Goal: Task Accomplishment & Management: Complete application form

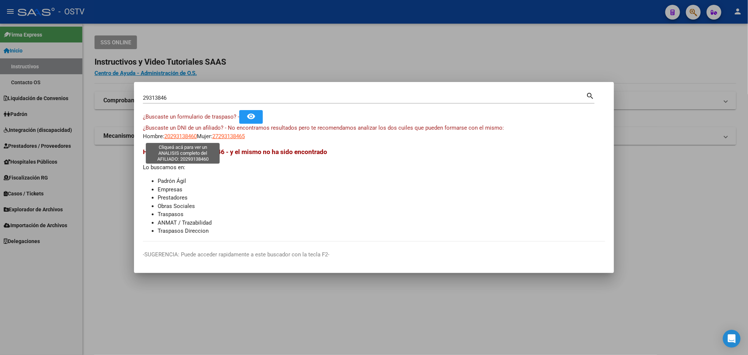
click at [185, 137] on span "20293138460" at bounding box center [180, 136] width 32 height 7
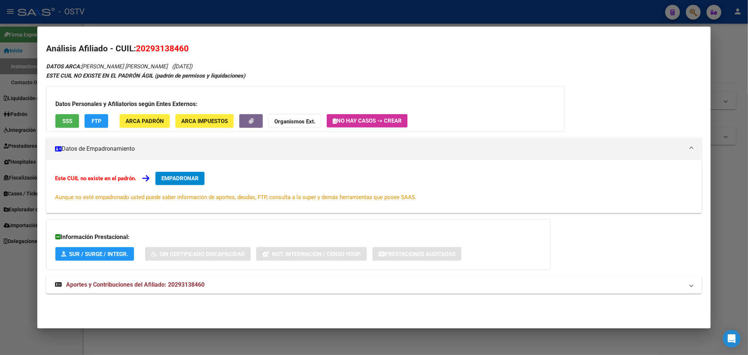
click at [39, 52] on mat-dialog-content "Análisis Afiliado - CUIL: 20293138460 DATOS ARCA: [PERSON_NAME] [PERSON_NAME] (…" at bounding box center [373, 172] width 673 height 275
click at [262, 14] on div at bounding box center [374, 177] width 748 height 355
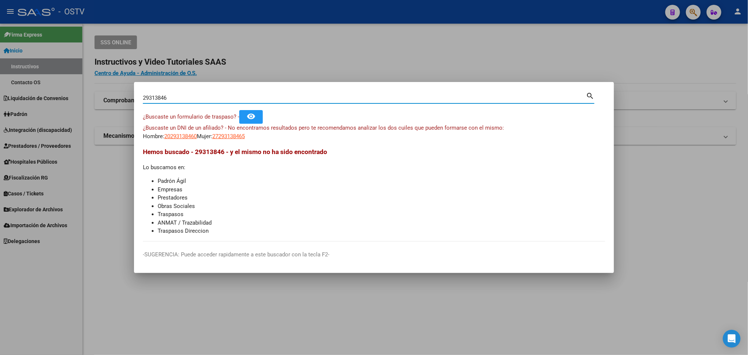
drag, startPoint x: 180, startPoint y: 99, endPoint x: 5, endPoint y: 94, distance: 175.0
click at [8, 94] on div "29313846 Buscar (apellido, dni, cuil, nro traspaso, cuit, obra social) search ¿…" at bounding box center [374, 177] width 748 height 355
paste input "4-17757406-2"
type input "24177574062"
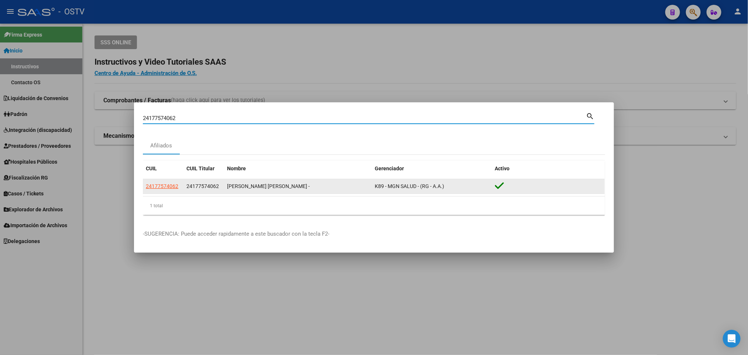
click at [168, 189] on app-link-go-to "24177574062" at bounding box center [162, 186] width 32 height 8
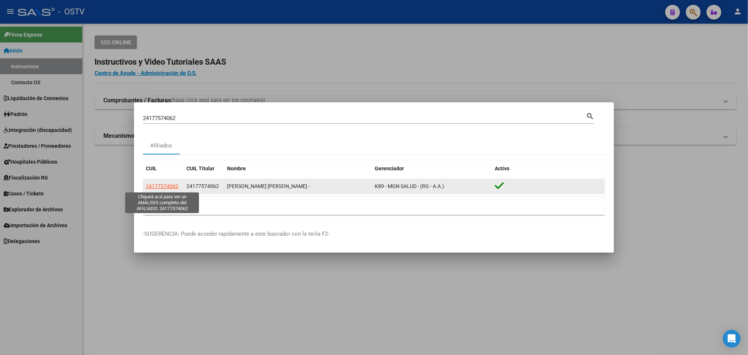
click at [163, 186] on span "24177574062" at bounding box center [162, 186] width 32 height 6
type textarea "24177574062"
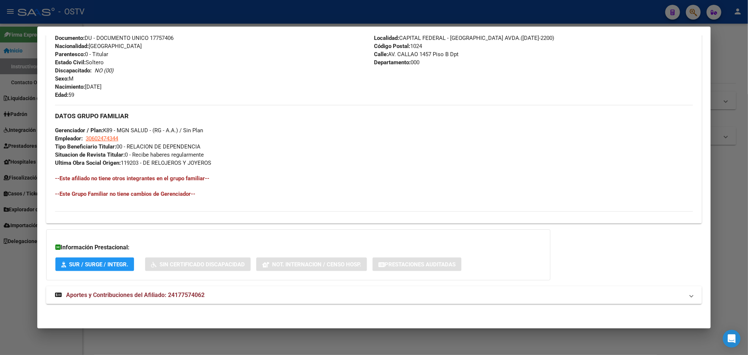
scroll to position [286, 0]
click at [237, 298] on mat-expansion-panel-header "Aportes y Contribuciones del Afiliado: 24177574062" at bounding box center [373, 294] width 655 height 18
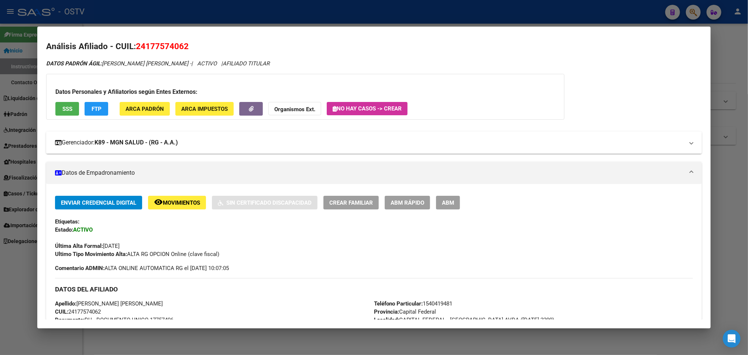
scroll to position [0, 0]
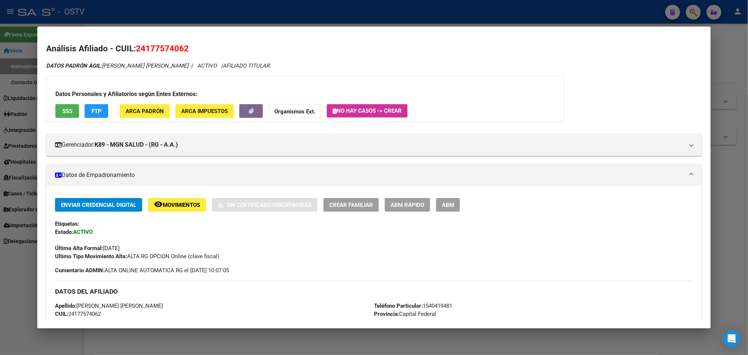
click at [370, 117] on button "No hay casos -> Crear" at bounding box center [367, 110] width 81 height 13
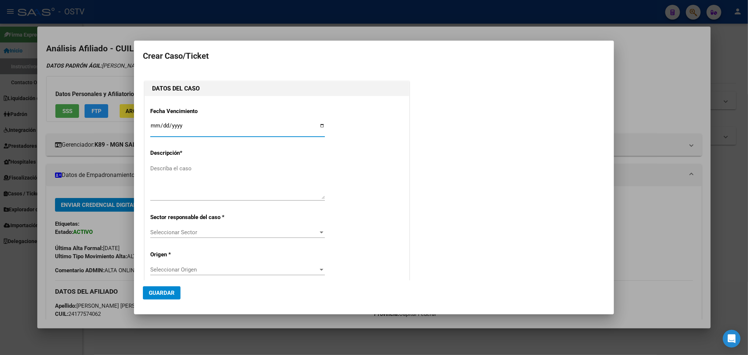
type input "[PERSON_NAME] [PERSON_NAME]"
type input "[DATE]"
click at [164, 174] on textarea "Describa el caso" at bounding box center [237, 181] width 175 height 35
type textarea "ANULACION DE OPCION"
click at [240, 227] on div "Seleccionar Sector Seleccionar Sector" at bounding box center [237, 232] width 175 height 11
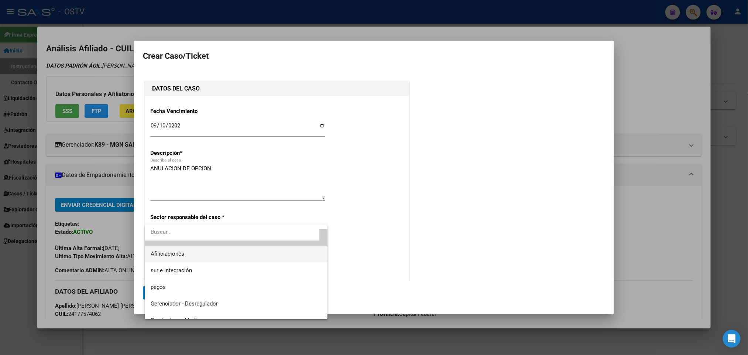
scroll to position [21, 0]
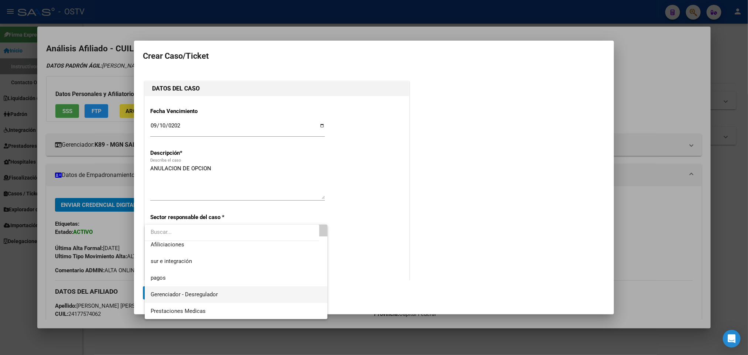
click at [224, 288] on span "Gerenciador - Desregulador" at bounding box center [236, 294] width 171 height 17
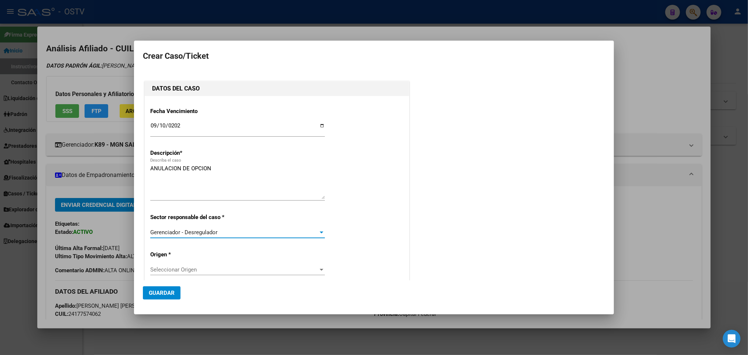
click at [222, 275] on div "Seleccionar Origen Seleccionar Origen" at bounding box center [237, 269] width 175 height 11
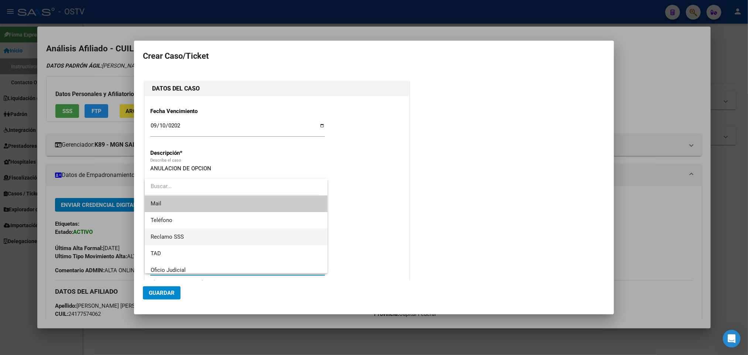
click at [214, 233] on span "Reclamo SSS" at bounding box center [236, 236] width 171 height 17
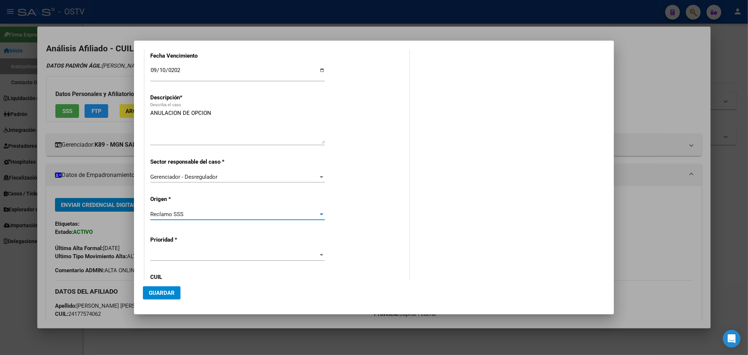
scroll to position [111, 0]
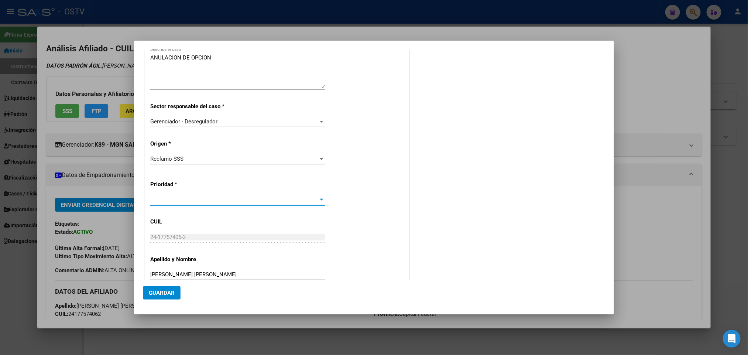
click at [237, 199] on span at bounding box center [234, 199] width 168 height 7
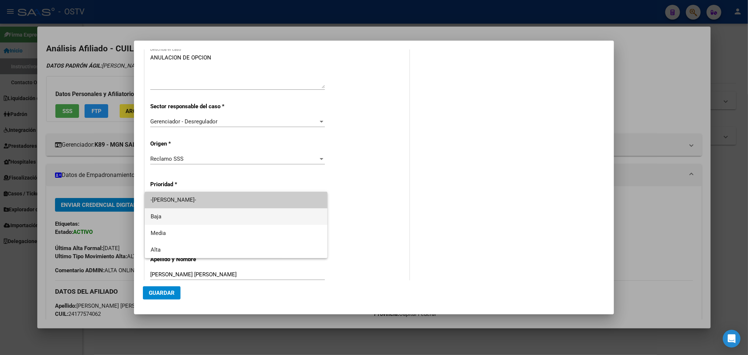
click at [231, 216] on span "Baja" at bounding box center [236, 216] width 171 height 17
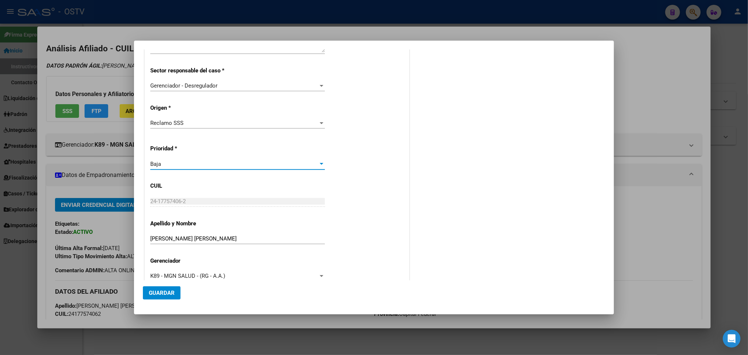
scroll to position [162, 0]
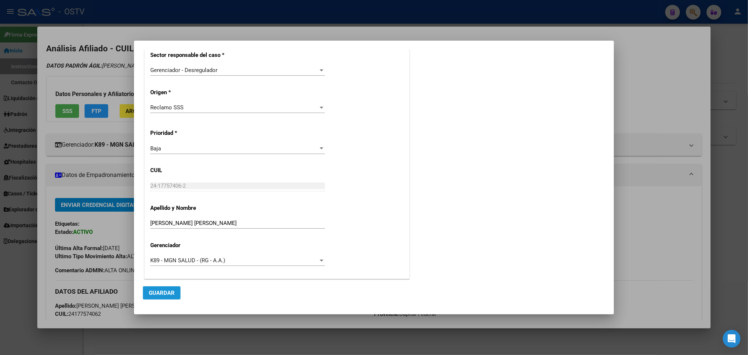
click at [169, 293] on span "Guardar" at bounding box center [162, 292] width 26 height 7
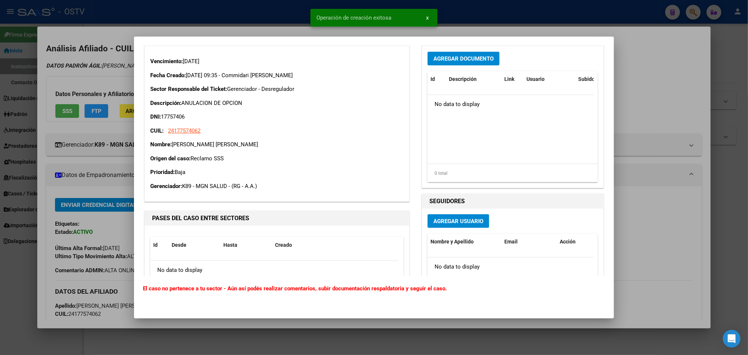
scroll to position [0, 0]
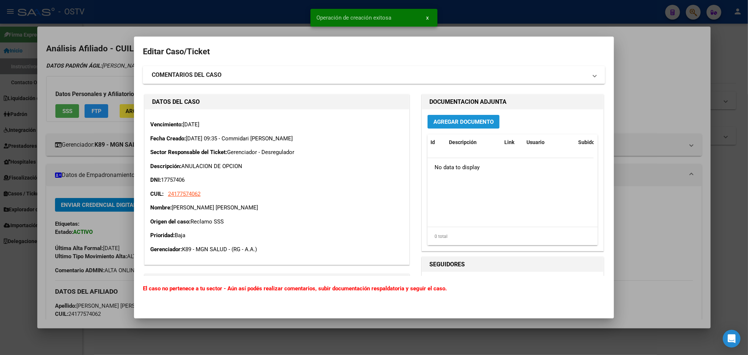
click at [463, 123] on span "Agregar Documento" at bounding box center [463, 121] width 60 height 7
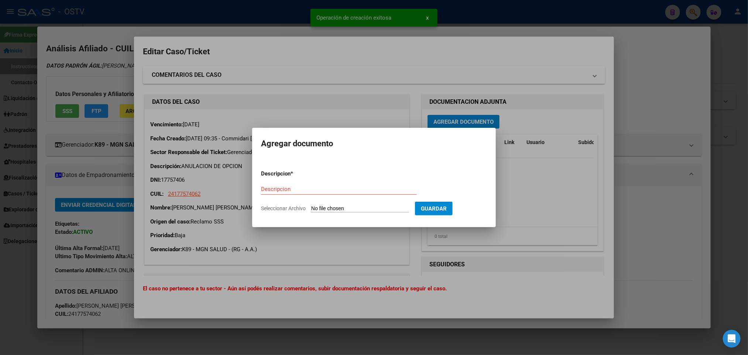
click at [362, 208] on input "Seleccionar Archivo" at bounding box center [360, 208] width 98 height 7
type input "C:\fakepath\IF-2025-98995785-APN-SGSUSS#SSS.pdf"
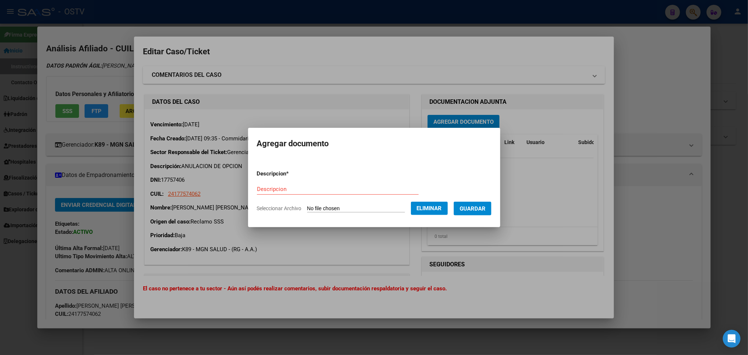
click at [308, 188] on input "Descripcion" at bounding box center [338, 189] width 162 height 7
paste input "IF-2025-98995785-APN-SGSUSS#SSS"
type input "IF-2025-98995785-APN-SGSUSS#SSS"
click at [472, 207] on span "Guardar" at bounding box center [473, 208] width 26 height 7
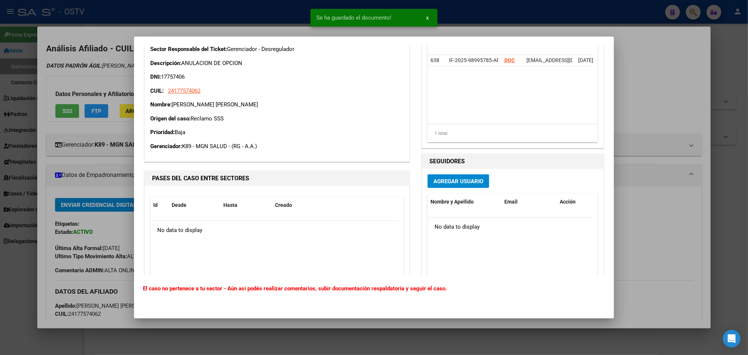
scroll to position [111, 0]
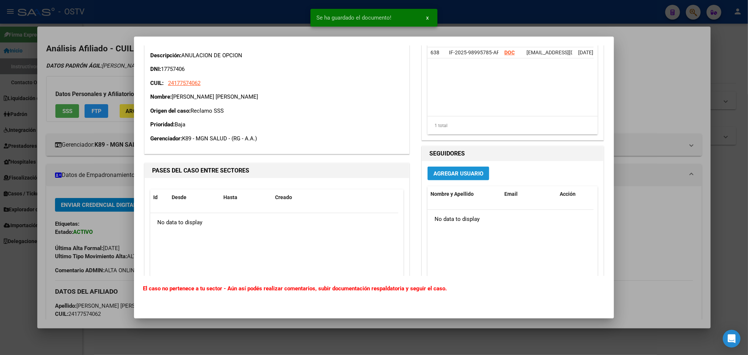
click at [434, 176] on span "Agregar Usuario" at bounding box center [458, 173] width 50 height 7
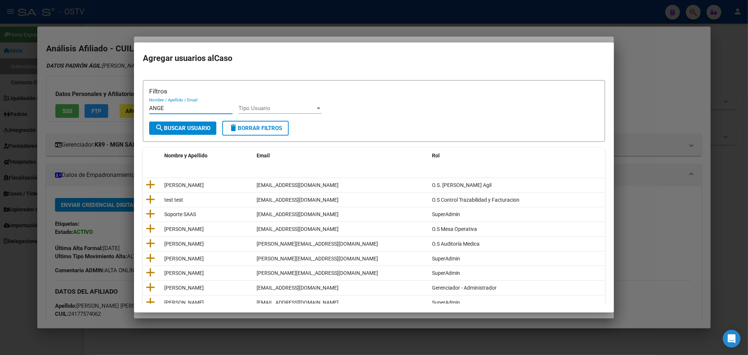
type input "ANGE"
click at [185, 134] on form "Filtros ANGE Nombre / Apellido / Email Tipo Usuario Tipo Usuario search Buscar …" at bounding box center [374, 111] width 462 height 62
click at [191, 133] on button "search Buscar Usuario" at bounding box center [182, 127] width 67 height 13
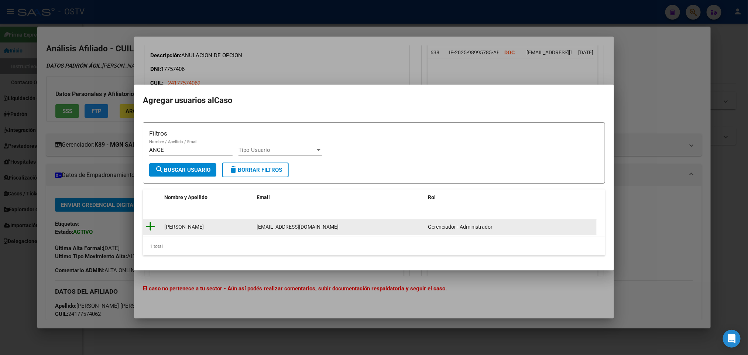
click at [150, 225] on icon at bounding box center [150, 226] width 9 height 10
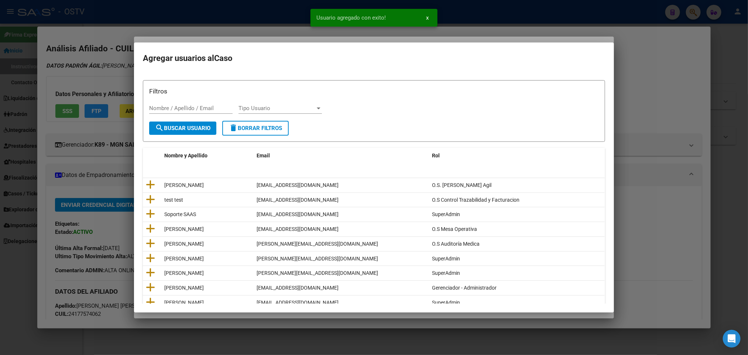
click at [176, 110] on input "Nombre / Apellido / Email" at bounding box center [190, 108] width 83 height 7
type input "MANU"
click at [190, 128] on span "search Buscar Usuario" at bounding box center [182, 128] width 55 height 7
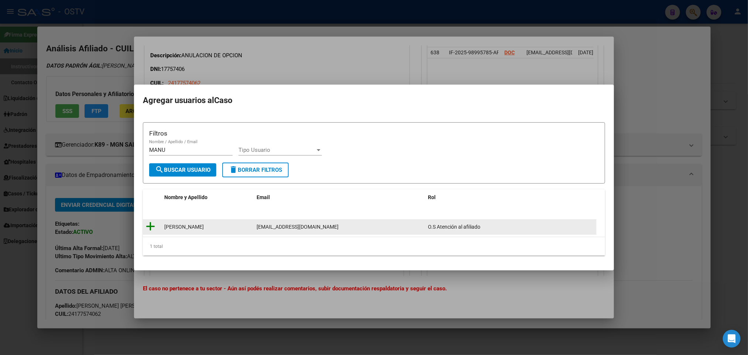
click at [149, 225] on icon at bounding box center [150, 226] width 9 height 10
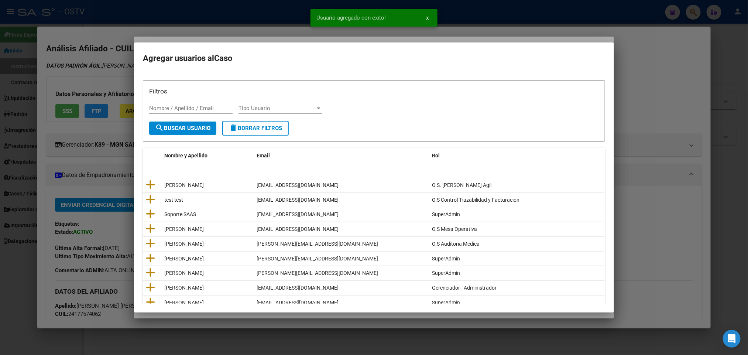
click at [672, 94] on div at bounding box center [374, 177] width 748 height 355
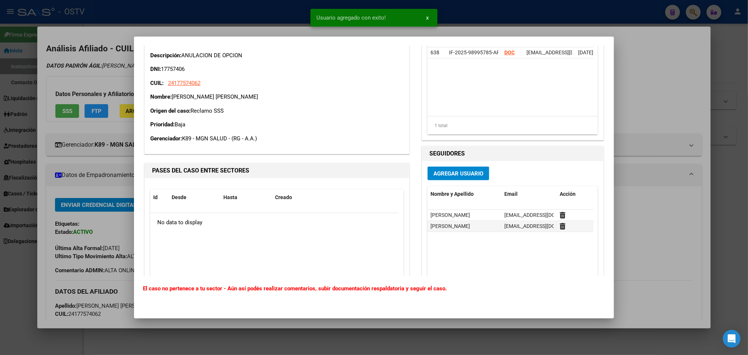
click at [655, 100] on div at bounding box center [374, 177] width 748 height 355
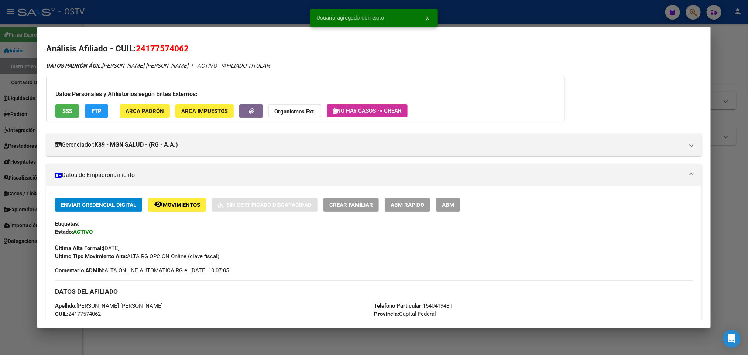
click at [375, 109] on span "No hay casos -> Crear" at bounding box center [367, 110] width 69 height 7
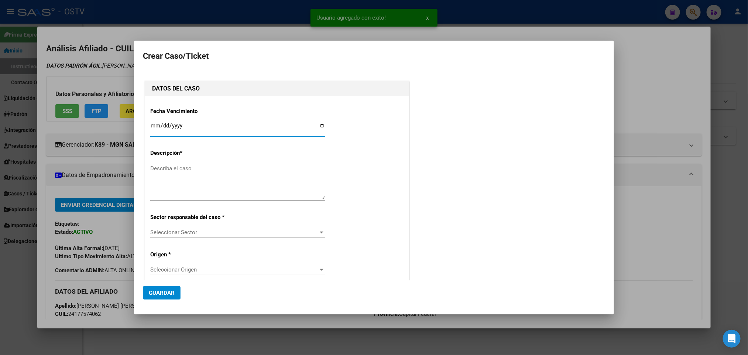
type input "[PERSON_NAME] [PERSON_NAME]"
click at [667, 98] on div at bounding box center [374, 177] width 748 height 355
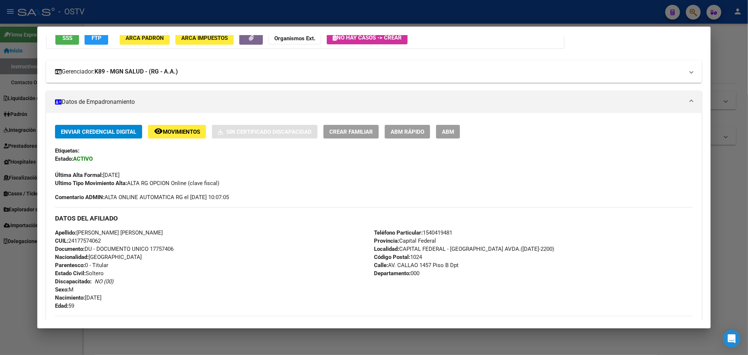
scroll to position [55, 0]
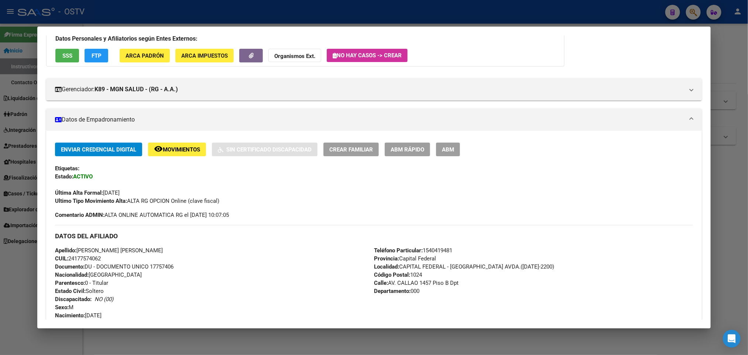
click at [0, 160] on div at bounding box center [374, 177] width 748 height 355
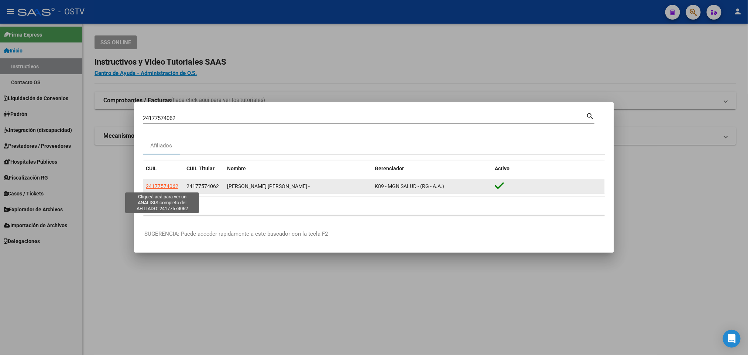
click at [165, 186] on span "24177574062" at bounding box center [162, 186] width 32 height 6
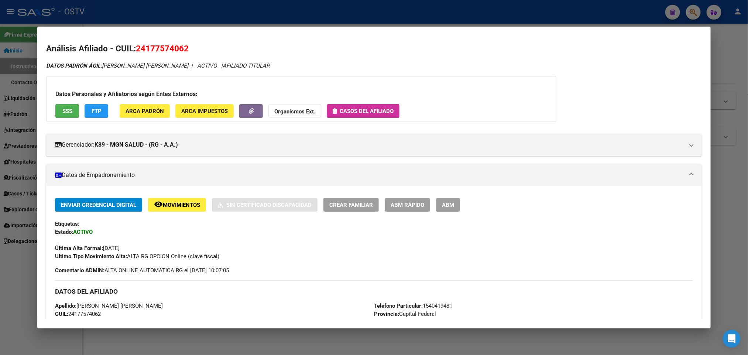
click at [350, 110] on span "Casos del afiliado" at bounding box center [367, 111] width 54 height 7
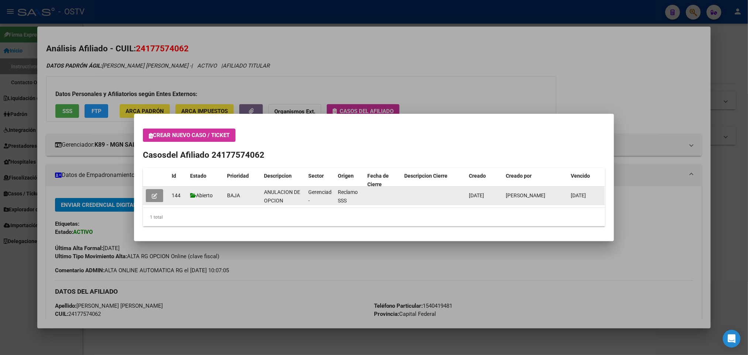
click at [155, 194] on icon "button" at bounding box center [155, 196] width 6 height 6
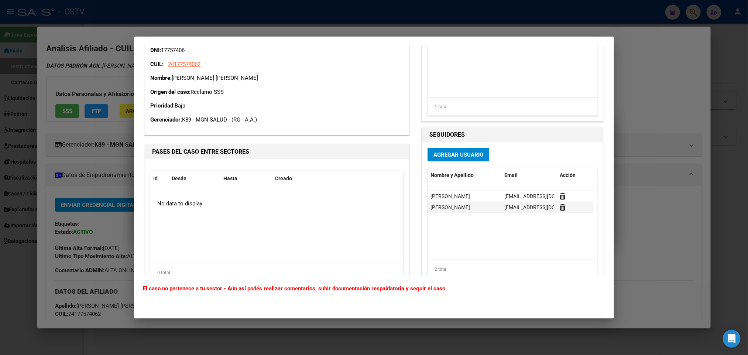
scroll to position [143, 0]
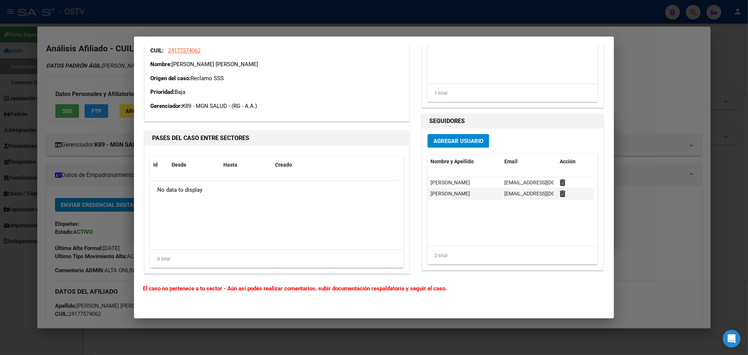
click at [662, 137] on div at bounding box center [374, 177] width 748 height 355
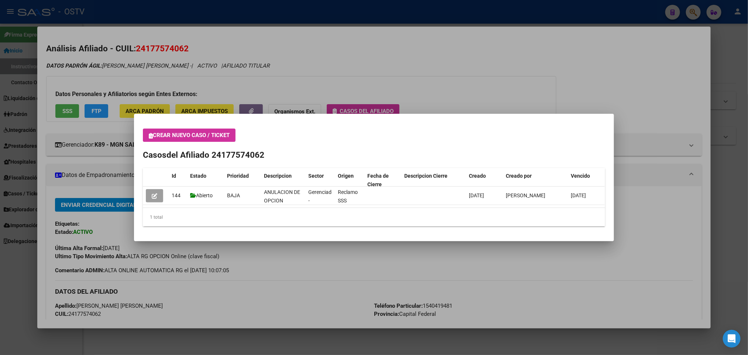
click at [593, 95] on div at bounding box center [374, 177] width 748 height 355
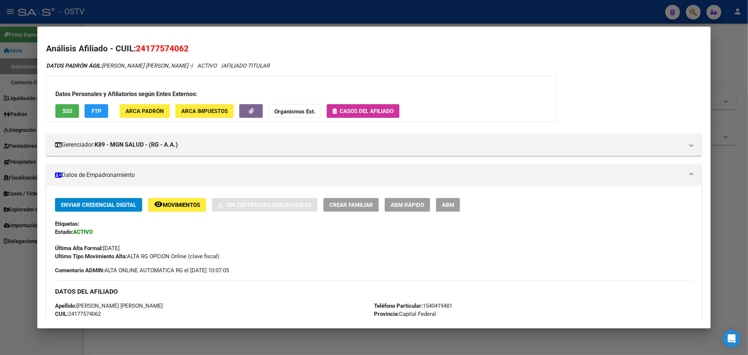
click at [446, 204] on span "ABM" at bounding box center [448, 205] width 12 height 7
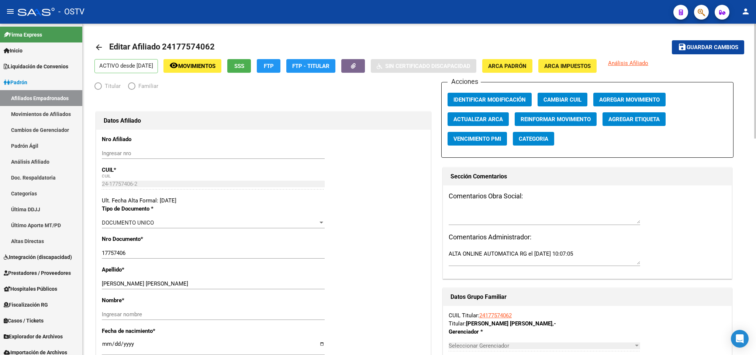
radio input "true"
type input "30-60247434-4"
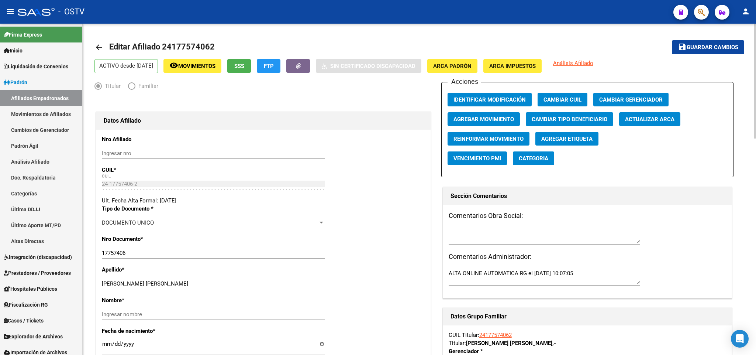
click at [492, 122] on span "Agregar Movimiento" at bounding box center [484, 119] width 61 height 7
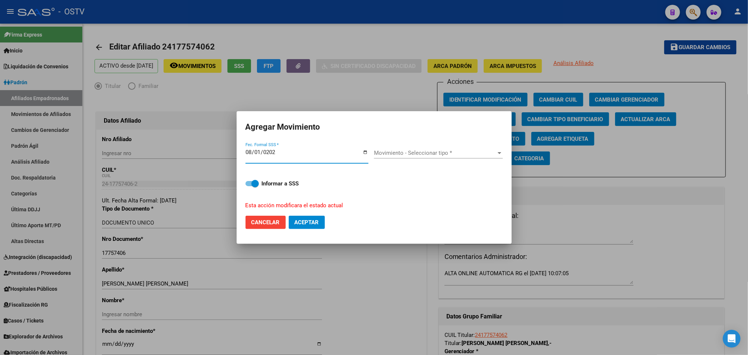
type input "[DATE]"
click at [466, 151] on span "Movimiento - Seleccionar tipo *" at bounding box center [435, 152] width 122 height 7
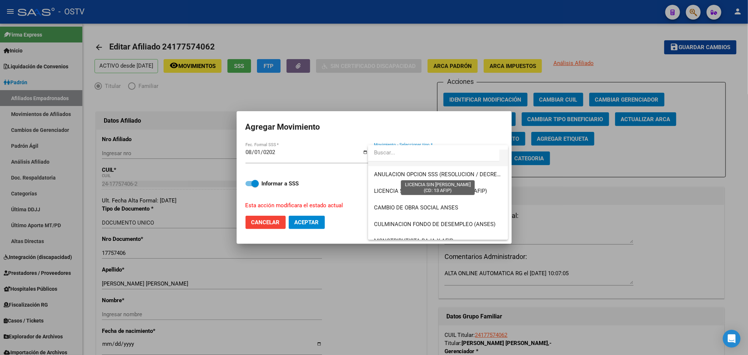
scroll to position [93, 0]
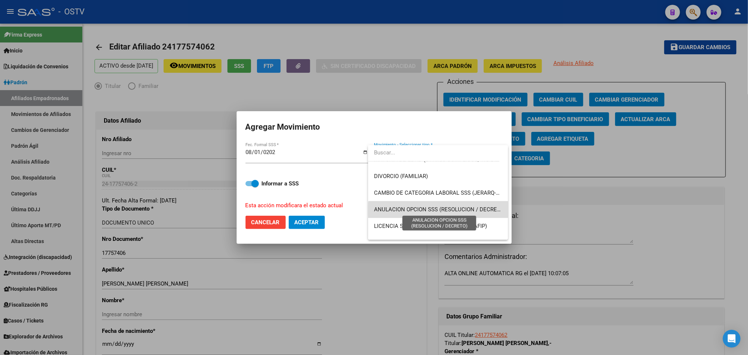
click at [439, 210] on span "ANULACION OPCION SSS (RESOLUCION / DECRETO)" at bounding box center [440, 209] width 132 height 7
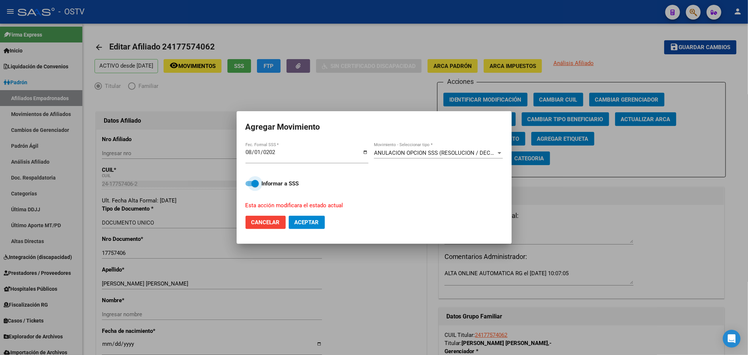
click at [248, 181] on span at bounding box center [251, 183] width 13 height 5
click at [249, 186] on input "Informar a SSS" at bounding box center [249, 186] width 0 height 0
checkbox input "false"
click at [313, 216] on button "Aceptar" at bounding box center [307, 222] width 36 height 13
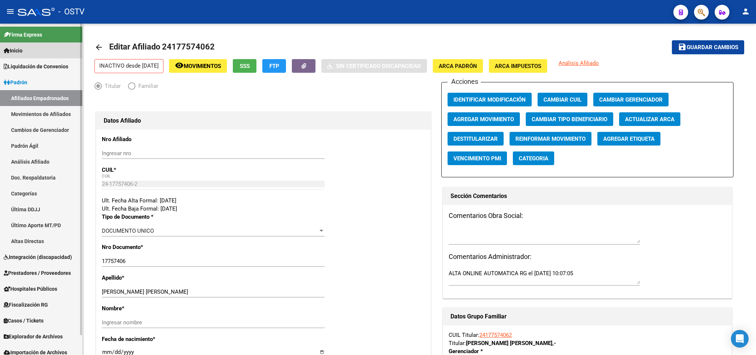
click at [44, 53] on link "Inicio" at bounding box center [41, 50] width 82 height 16
click at [27, 102] on link "Afiliados Empadronados" at bounding box center [41, 98] width 82 height 16
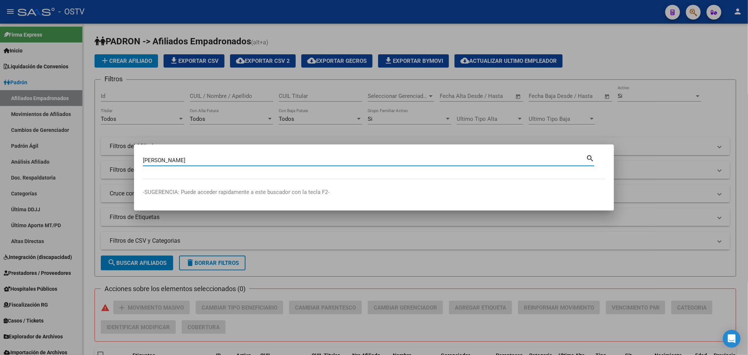
type input "[PERSON_NAME]"
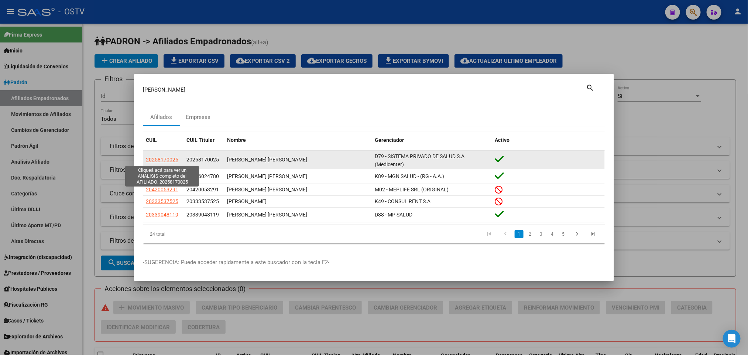
click at [162, 159] on span "20258170025" at bounding box center [162, 160] width 32 height 6
type textarea "20258170025"
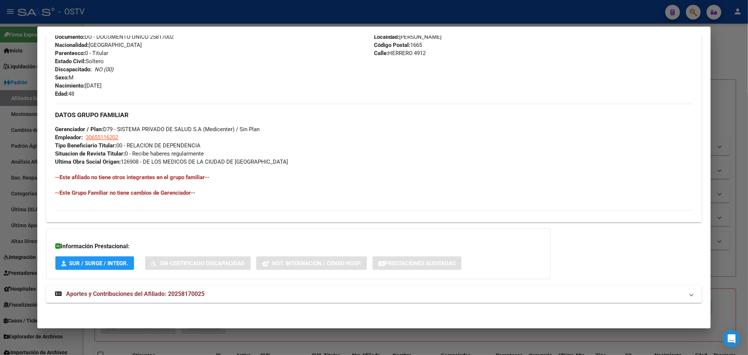
scroll to position [286, 0]
click at [172, 290] on span "Aportes y Contribuciones del Afiliado: 20258170025" at bounding box center [135, 293] width 138 height 7
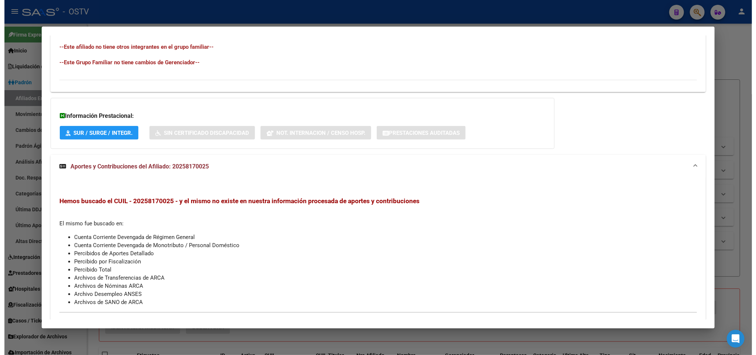
scroll to position [437, 0]
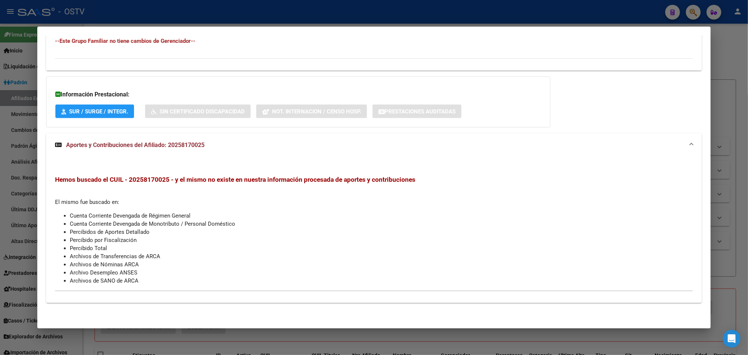
click at [0, 162] on div at bounding box center [374, 177] width 748 height 355
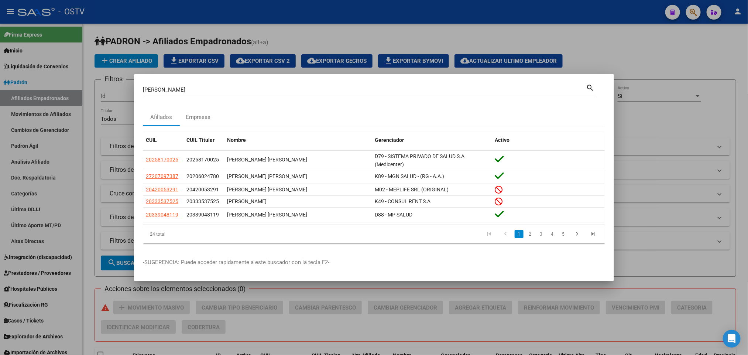
click at [658, 164] on div at bounding box center [374, 177] width 748 height 355
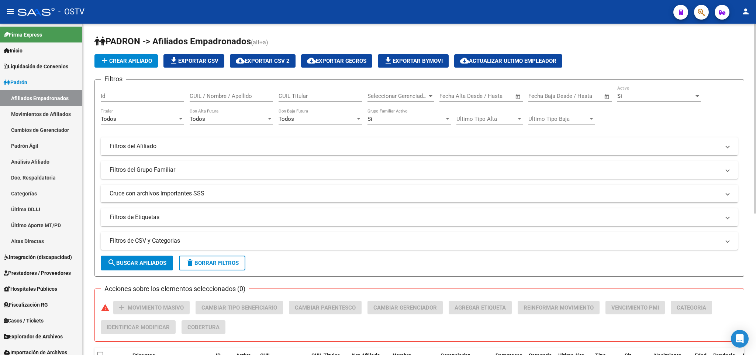
click at [662, 164] on mat-expansion-panel-header "Filtros del Grupo Familiar" at bounding box center [419, 170] width 637 height 18
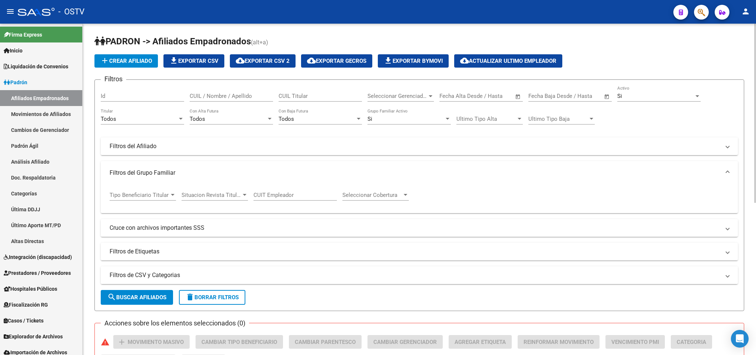
click at [176, 281] on mat-expansion-panel-header "Filtros de CSV y Categorias" at bounding box center [419, 275] width 637 height 18
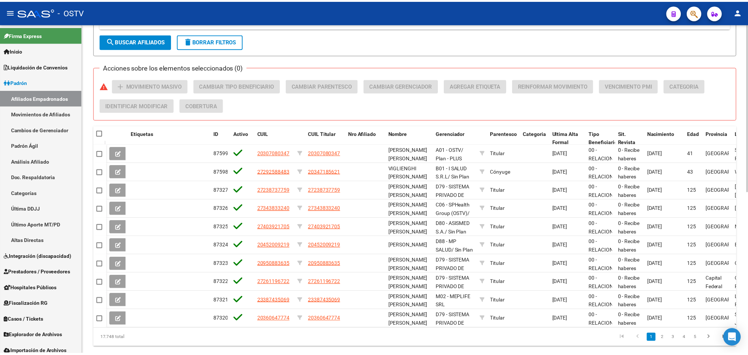
scroll to position [319, 0]
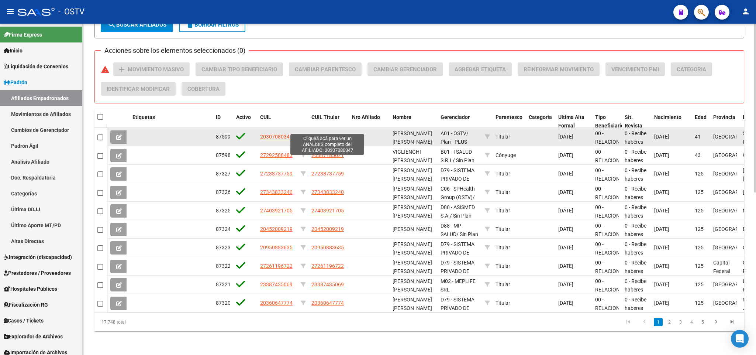
click at [320, 134] on span "20307080347" at bounding box center [328, 137] width 32 height 6
type textarea "20307080347"
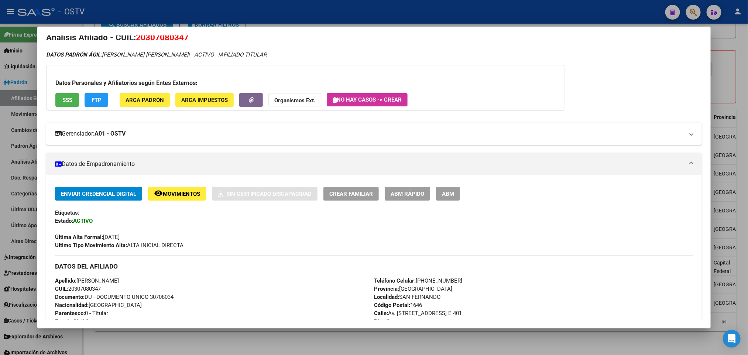
scroll to position [0, 0]
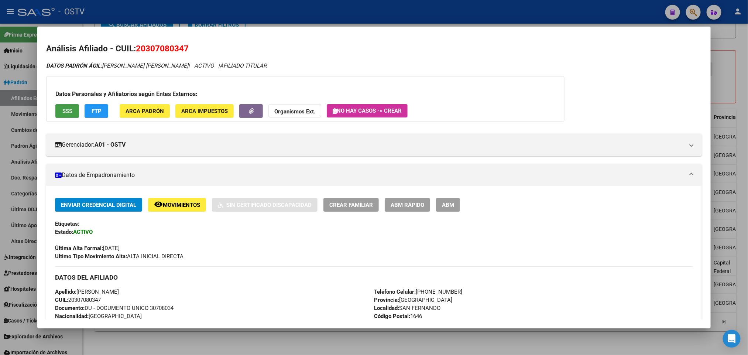
click at [63, 110] on span "SSS" at bounding box center [67, 111] width 10 height 7
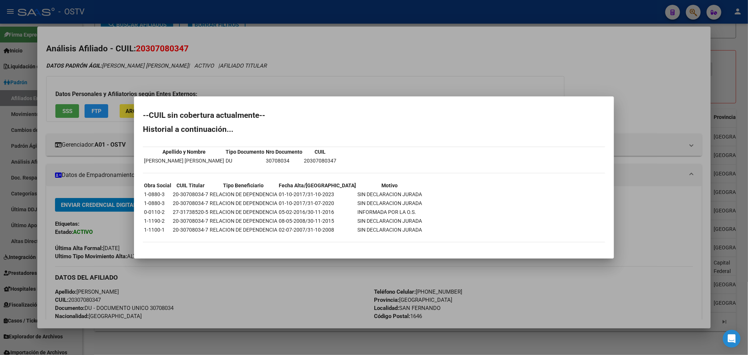
click at [366, 44] on div at bounding box center [374, 177] width 748 height 355
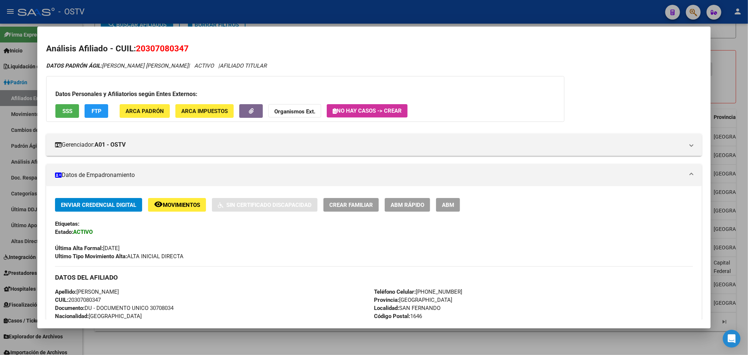
click at [302, 7] on div at bounding box center [374, 177] width 748 height 355
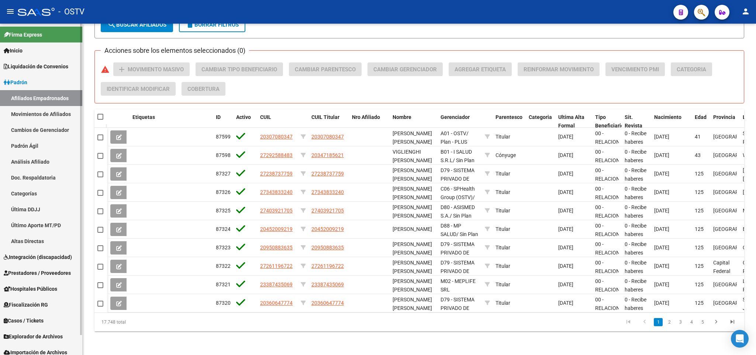
click at [20, 96] on link "Afiliados Empadronados" at bounding box center [41, 98] width 82 height 16
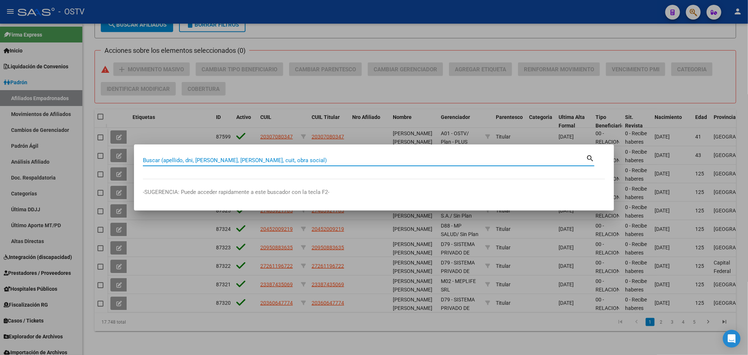
paste input "31606669"
type input "31606669"
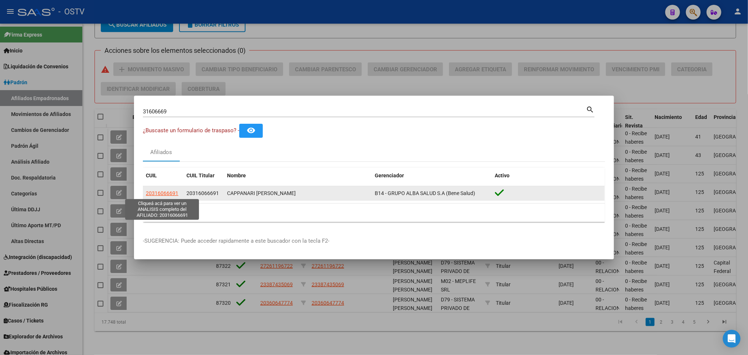
click at [162, 192] on span "20316066691" at bounding box center [162, 193] width 32 height 6
type textarea "20316066691"
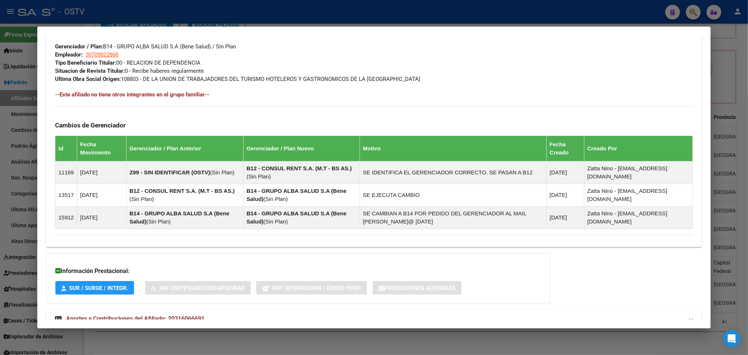
scroll to position [394, 0]
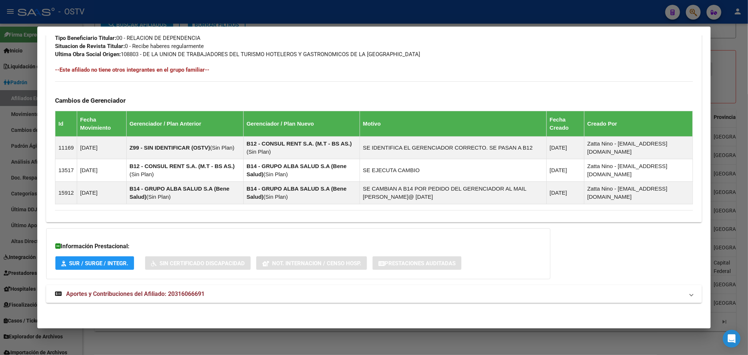
click at [195, 290] on span "Aportes y Contribuciones del Afiliado: 20316066691" at bounding box center [135, 293] width 138 height 7
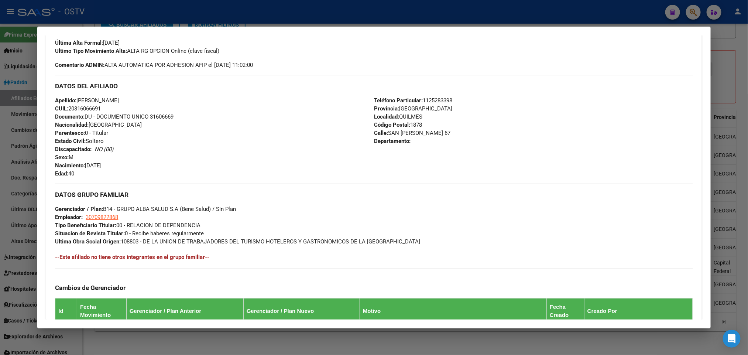
scroll to position [0, 0]
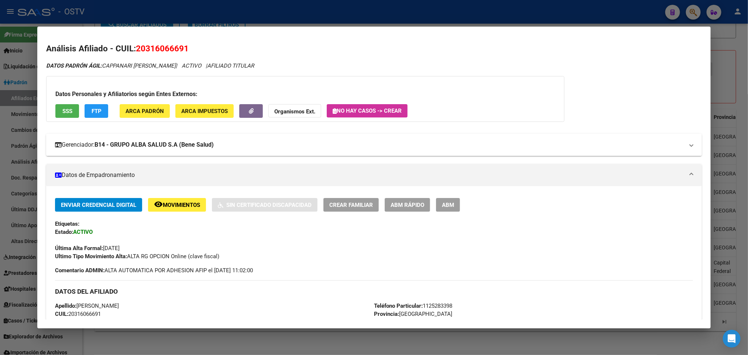
click at [135, 152] on mat-expansion-panel-header "Gerenciador: B14 - GRUPO ALBA SALUD S.A (Bene Salud)" at bounding box center [373, 145] width 655 height 22
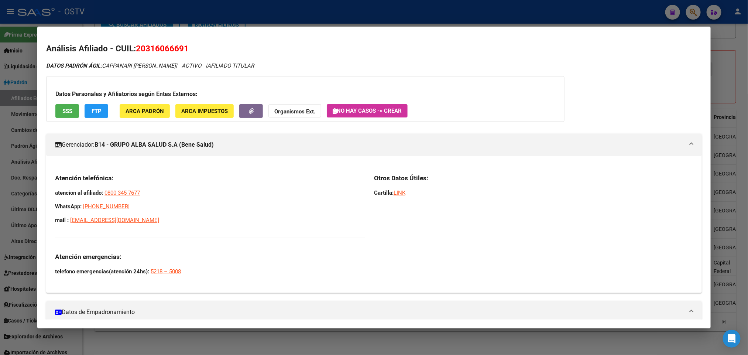
drag, startPoint x: 158, startPoint y: 219, endPoint x: 40, endPoint y: 195, distance: 120.8
click at [40, 195] on mat-dialog-content "Análisis Afiliado - CUIL: 20316066691 DATOS [PERSON_NAME] ÁGIL: CAPPANARI [PERS…" at bounding box center [373, 177] width 673 height 284
copy div "atencion al afiliado: [PHONE_NUMBER] WhatsApp: [PHONE_NUMBER] mail : [EMAIL_ADD…"
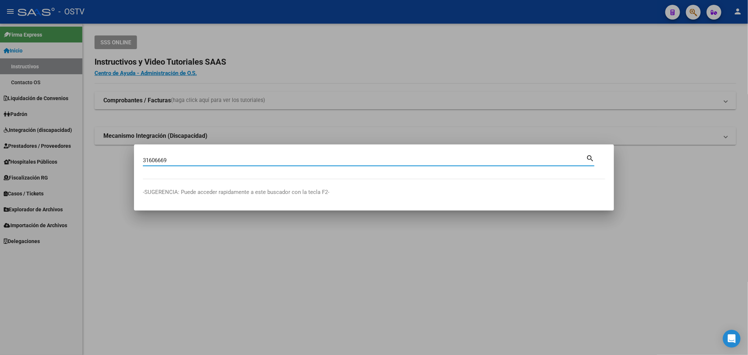
type input "31606669"
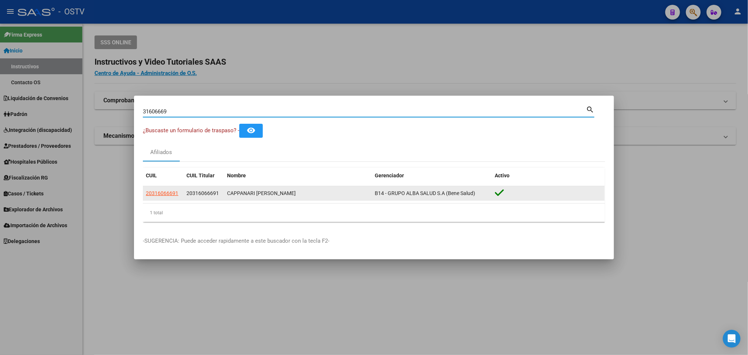
click at [167, 190] on app-link-go-to "20316066691" at bounding box center [162, 193] width 32 height 8
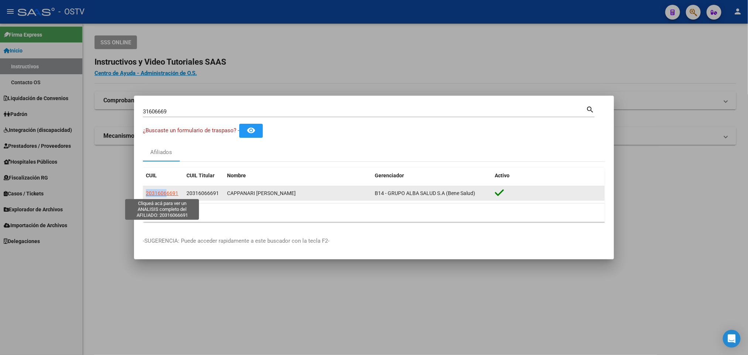
click at [169, 190] on span "20316066691" at bounding box center [162, 193] width 32 height 6
copy span "2031606"
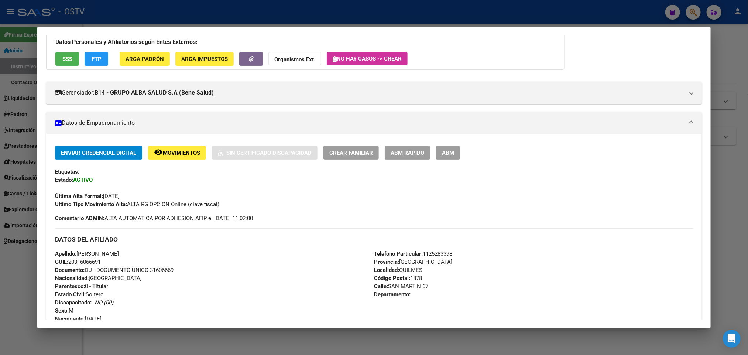
scroll to position [111, 0]
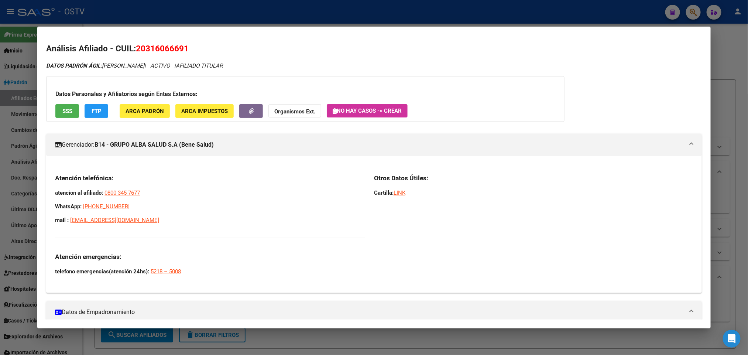
scroll to position [319, 0]
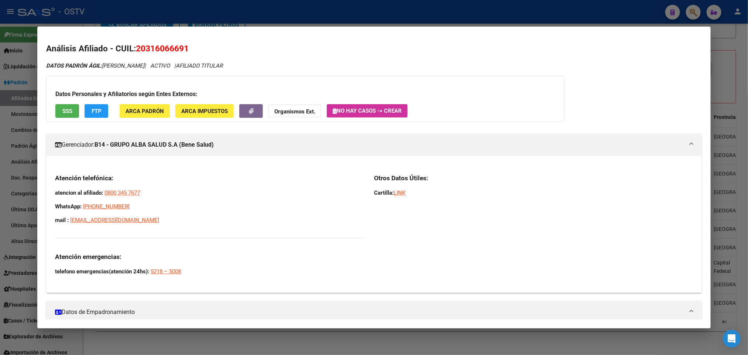
click at [162, 10] on div at bounding box center [374, 177] width 748 height 355
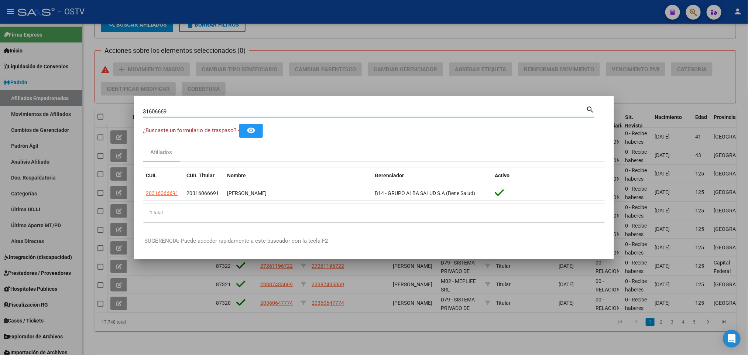
drag, startPoint x: 173, startPoint y: 111, endPoint x: 52, endPoint y: 106, distance: 120.8
click at [61, 106] on div "31606669 Buscar (apellido, dni, cuil, nro traspaso, cuit, obra social) search ¿…" at bounding box center [374, 177] width 748 height 355
paste input "957125"
type input "39571259"
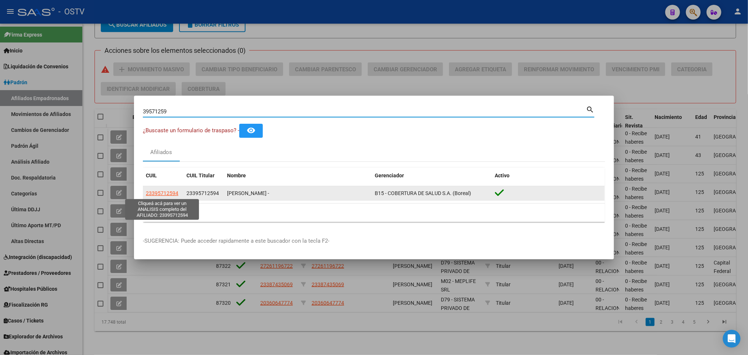
click at [171, 191] on span "23395712594" at bounding box center [162, 193] width 32 height 6
type textarea "23395712594"
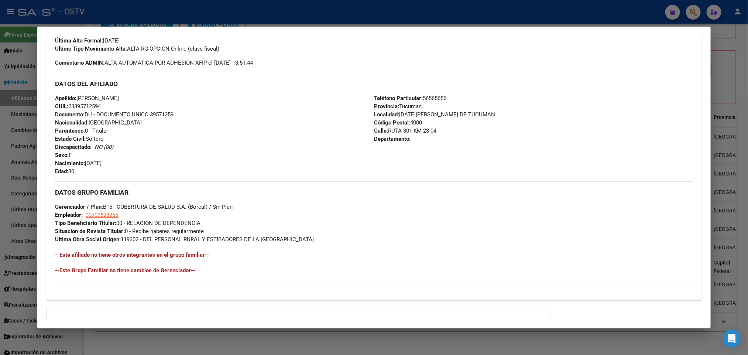
scroll to position [286, 0]
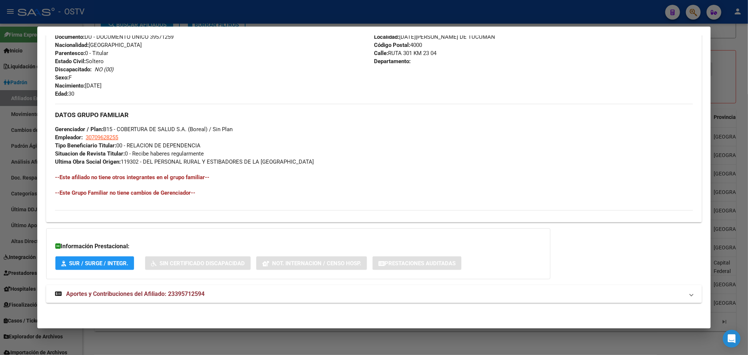
click at [272, 291] on mat-panel-title "Aportes y Contribuciones del Afiliado: 23395712594" at bounding box center [369, 293] width 629 height 9
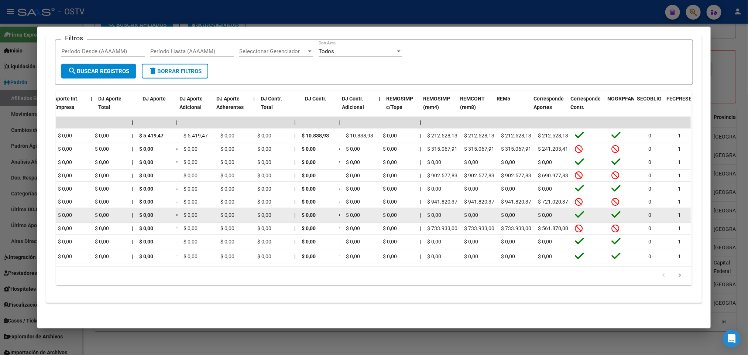
scroll to position [0, 710]
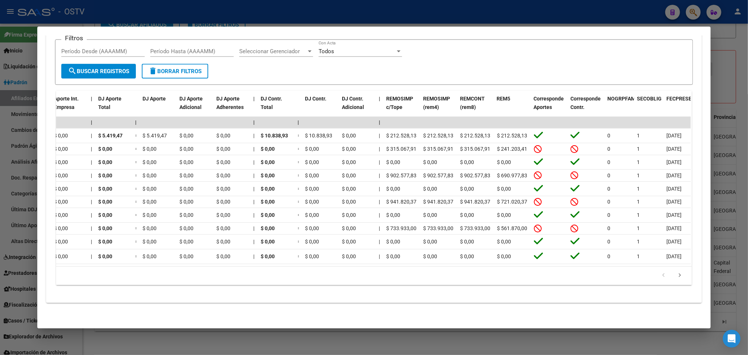
click at [527, 266] on div "Período CUIT Deuda | Acta Fisca. | Deuda Bruta x ARCA Dif DDJJ y Trf. DJ Total …" at bounding box center [373, 188] width 635 height 194
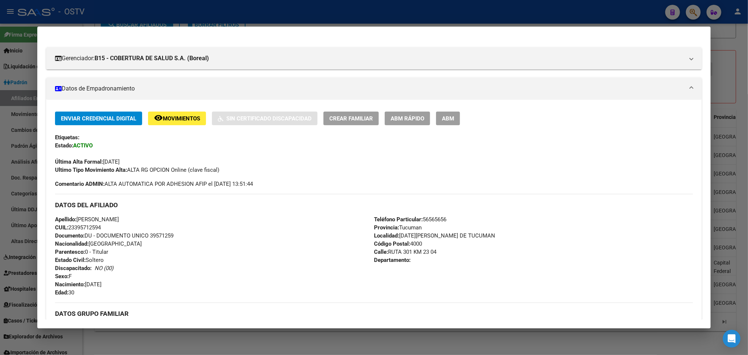
scroll to position [0, 0]
